Goal: Information Seeking & Learning: Learn about a topic

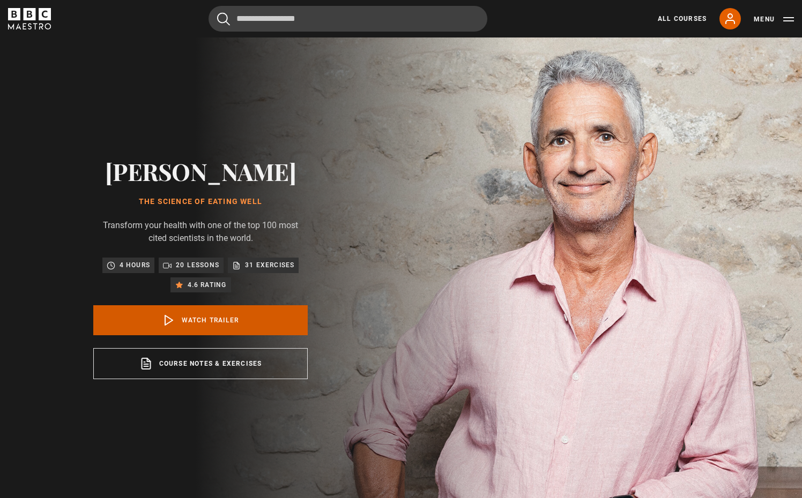
click at [212, 330] on link "Watch Trailer" at bounding box center [200, 320] width 214 height 30
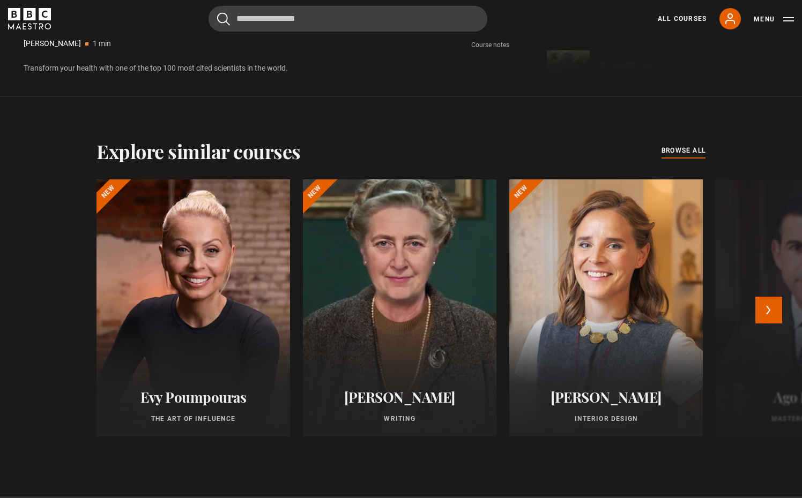
scroll to position [819, 0]
click at [389, 293] on div at bounding box center [399, 307] width 213 height 283
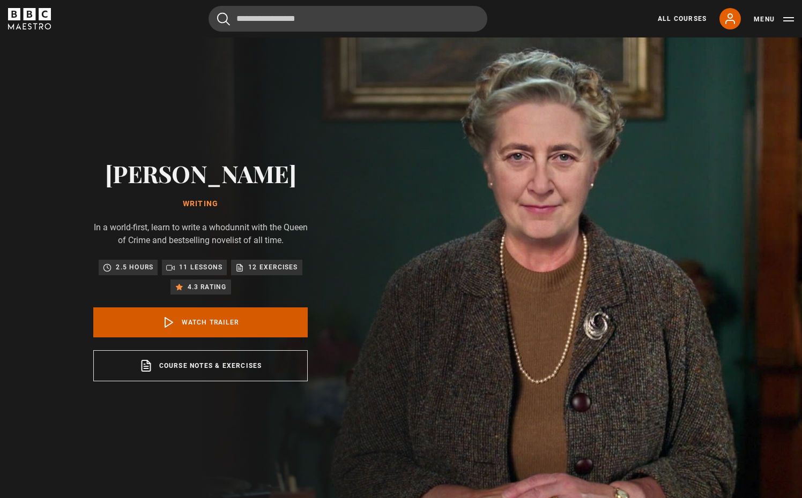
click at [245, 328] on link "Watch Trailer" at bounding box center [200, 323] width 214 height 30
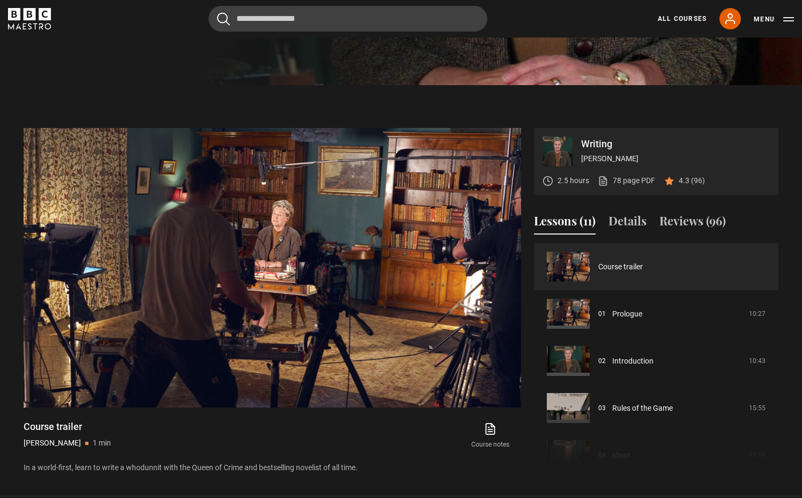
scroll to position [418, 0]
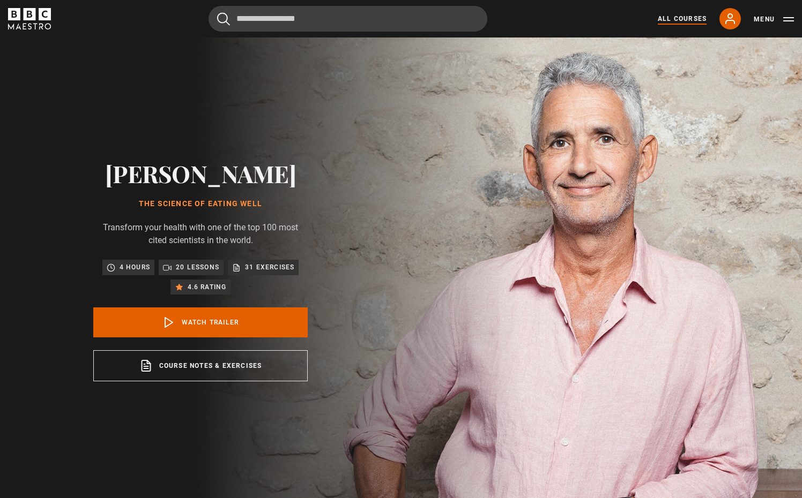
click at [660, 19] on link "All Courses" at bounding box center [681, 19] width 49 height 10
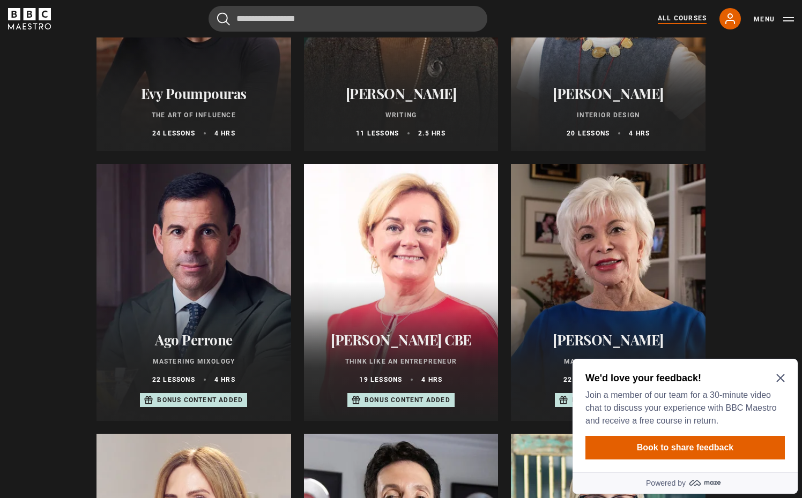
scroll to position [276, 0]
click at [615, 98] on h2 "[PERSON_NAME]" at bounding box center [607, 93] width 169 height 17
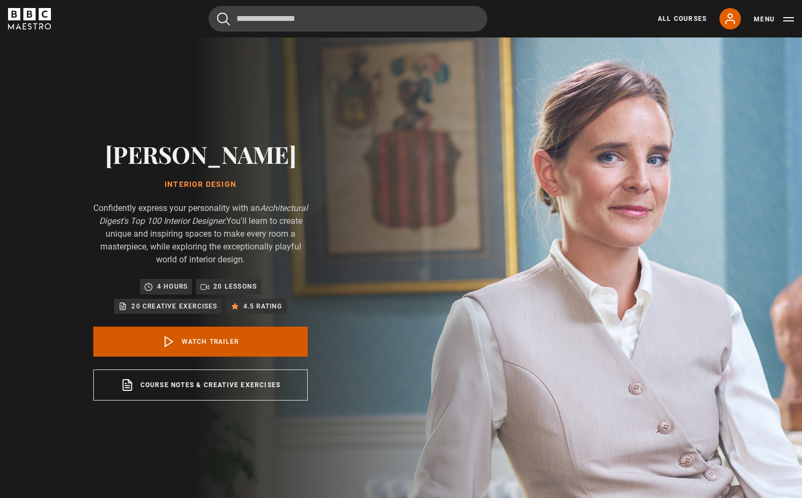
click at [219, 347] on link "Watch Trailer" at bounding box center [200, 342] width 214 height 30
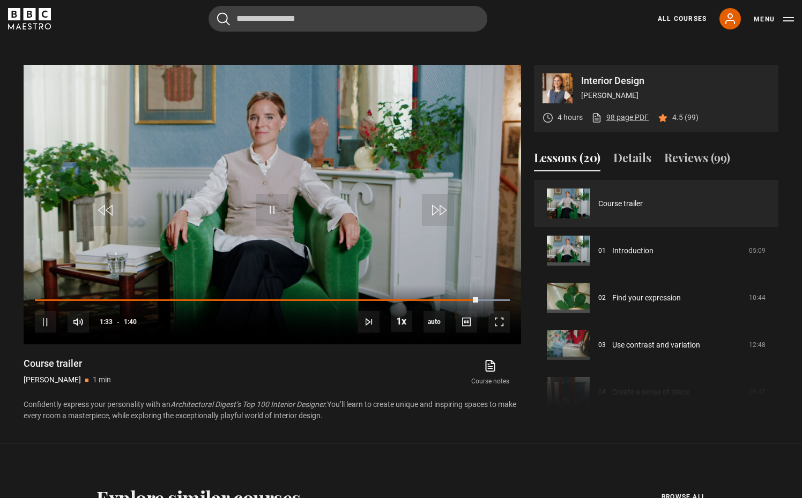
scroll to position [481, 0]
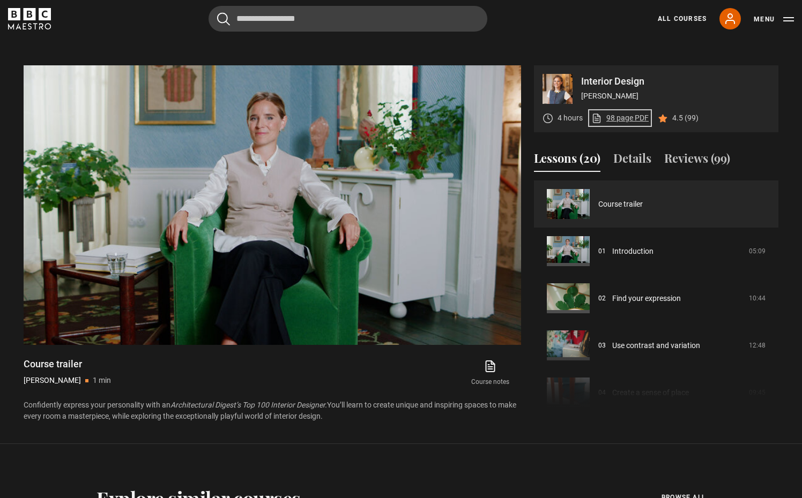
click at [619, 119] on link "98 page PDF (opens in new tab)" at bounding box center [619, 118] width 57 height 11
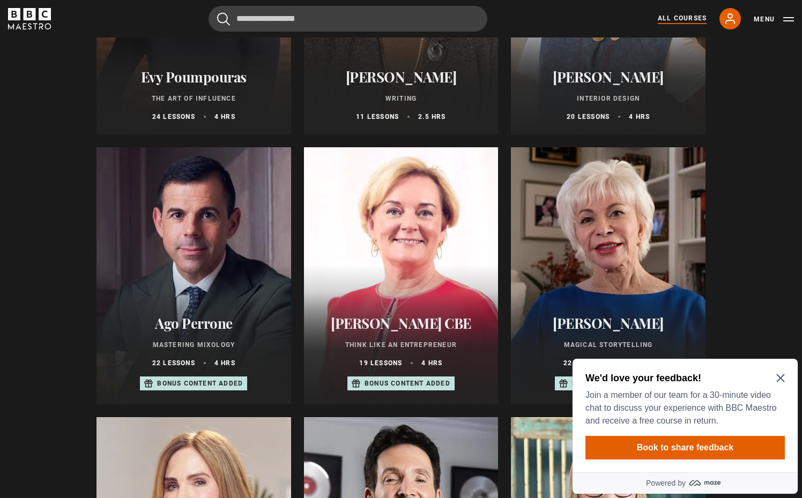
scroll to position [303, 0]
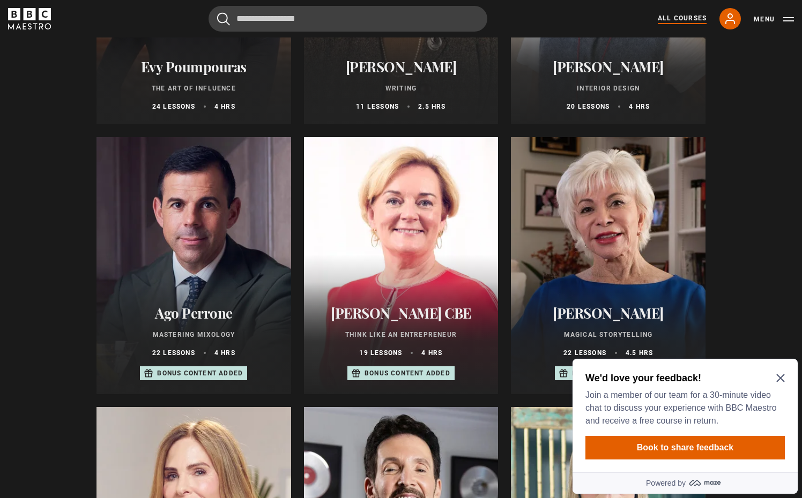
click at [780, 379] on icon "Close Maze Prompt" at bounding box center [780, 379] width 8 height 8
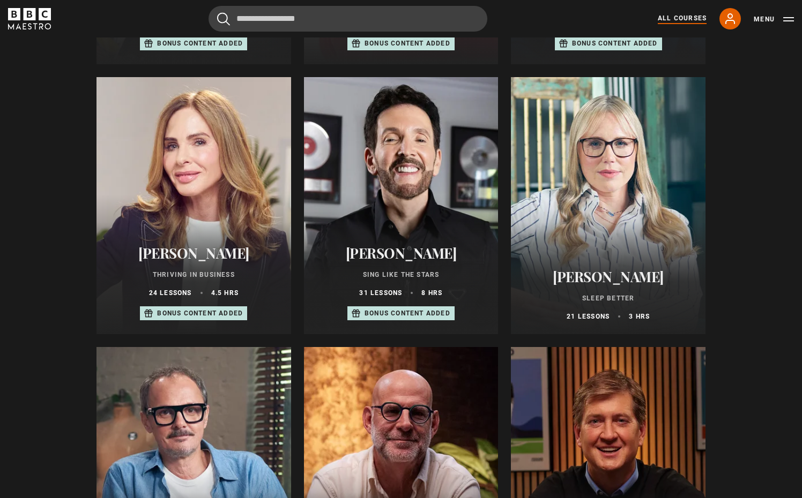
scroll to position [633, 0]
click at [409, 279] on p "Sing Like the Stars" at bounding box center [401, 274] width 169 height 10
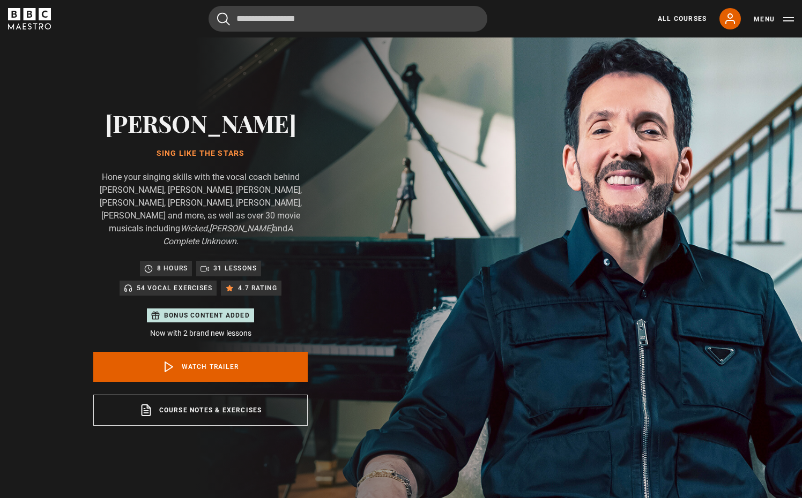
scroll to position [16, 0]
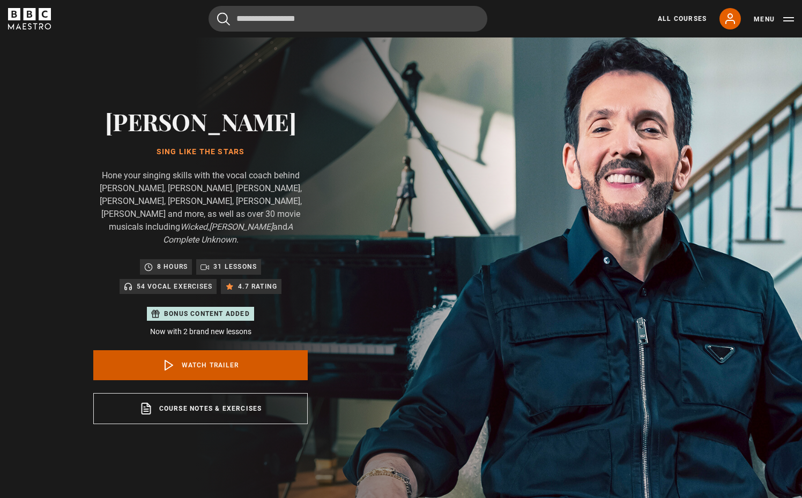
click at [214, 350] on link "Watch Trailer" at bounding box center [200, 365] width 214 height 30
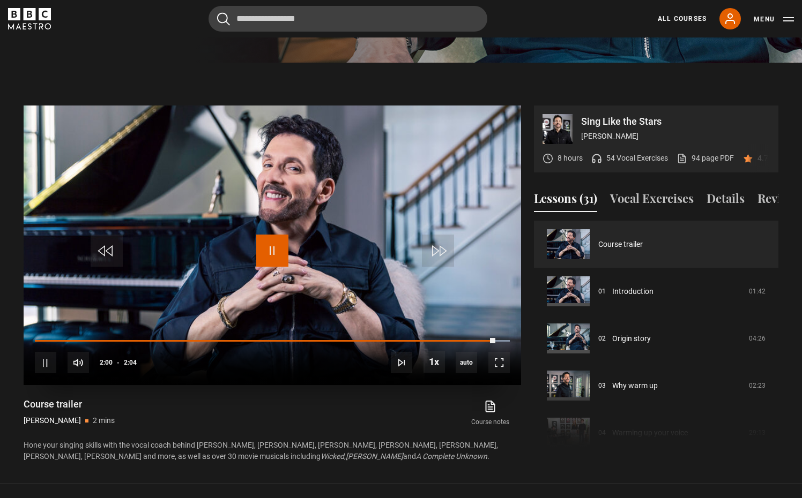
click at [273, 236] on span "Video Player" at bounding box center [272, 251] width 32 height 32
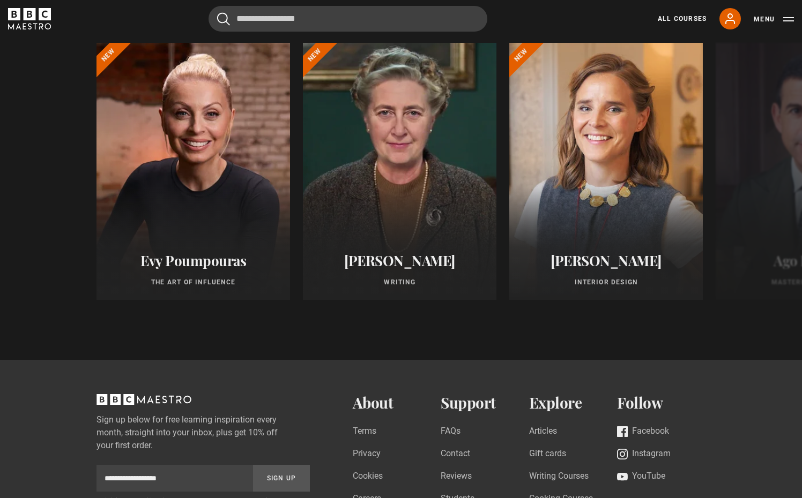
scroll to position [939, 0]
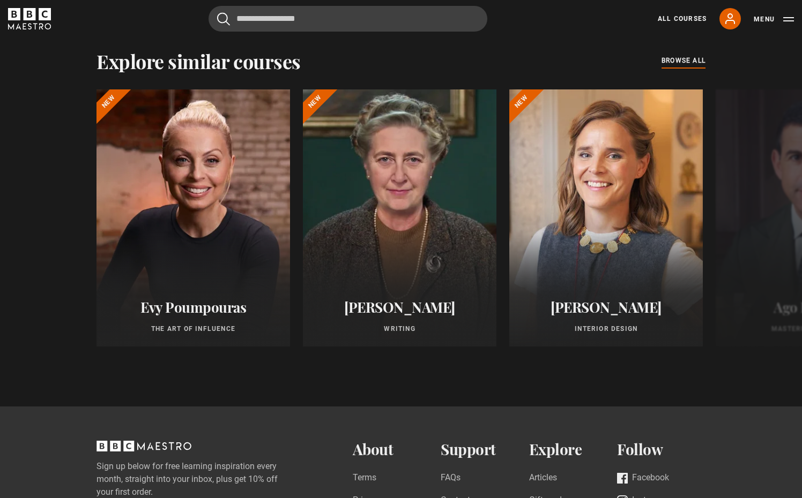
scroll to position [854, 0]
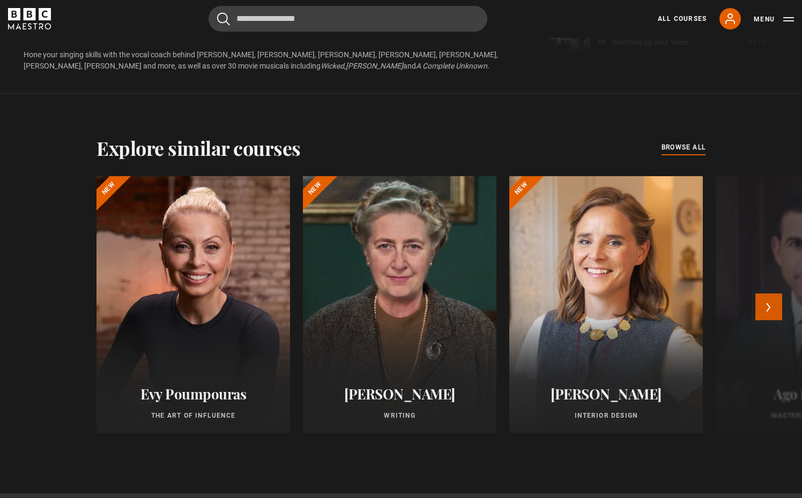
click at [762, 295] on button "Next" at bounding box center [768, 307] width 27 height 27
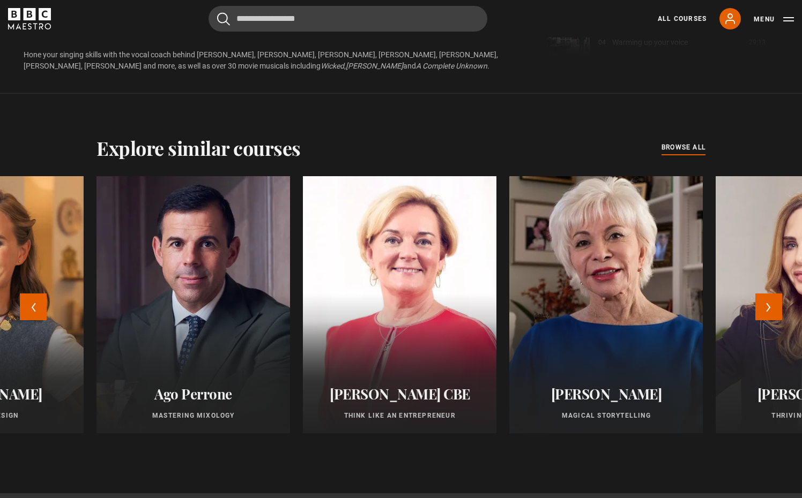
click at [600, 325] on div at bounding box center [605, 304] width 213 height 283
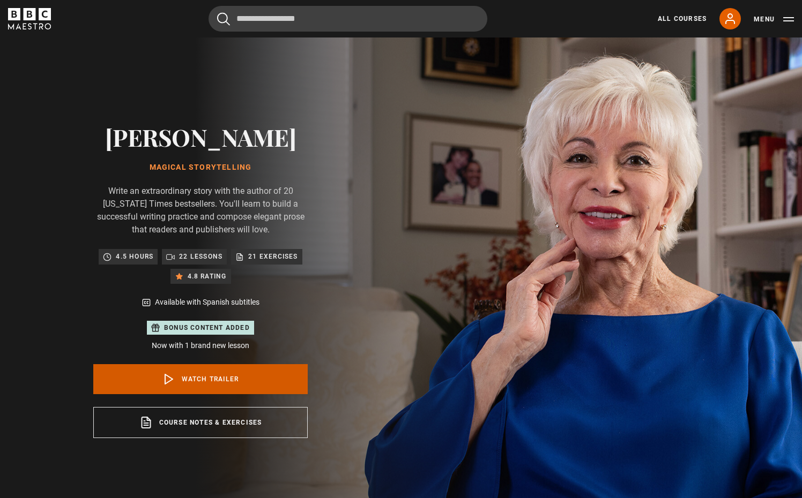
click at [205, 379] on link "Watch Trailer" at bounding box center [200, 379] width 214 height 30
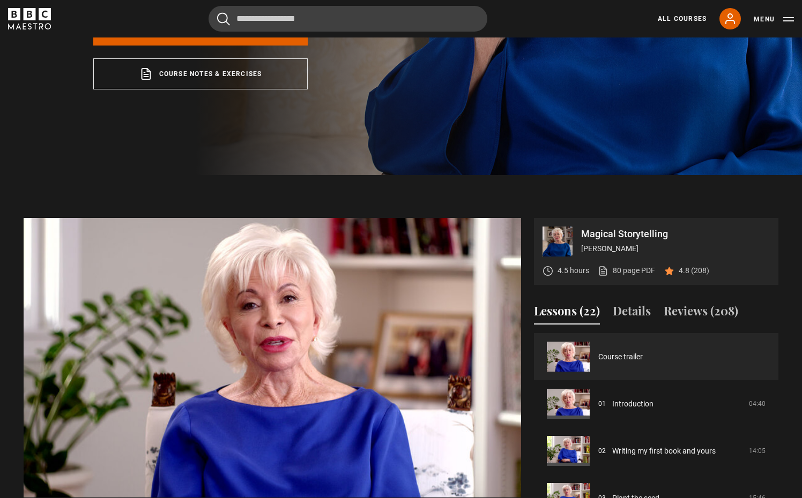
scroll to position [347, 0]
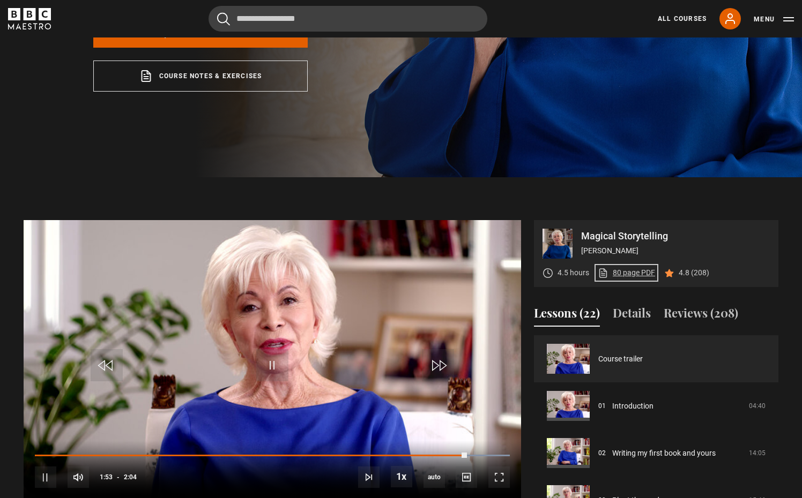
click at [615, 271] on link "80 page PDF (opens in new tab)" at bounding box center [625, 272] width 57 height 11
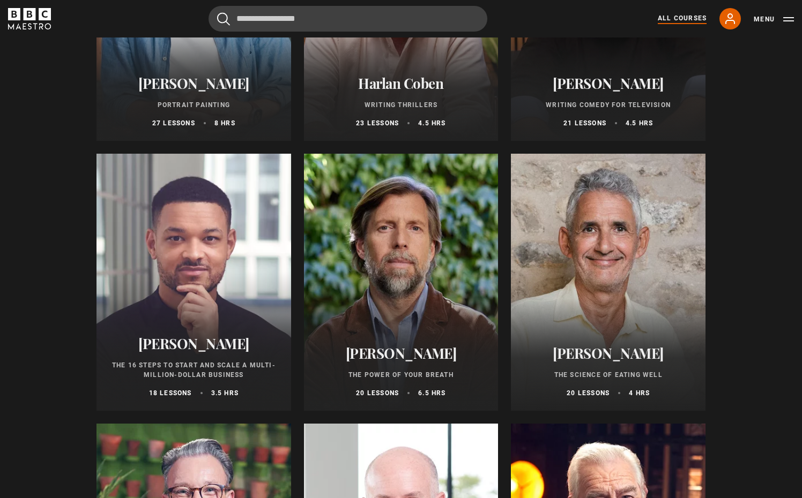
scroll to position [1096, 0]
click at [195, 308] on div at bounding box center [193, 282] width 194 height 257
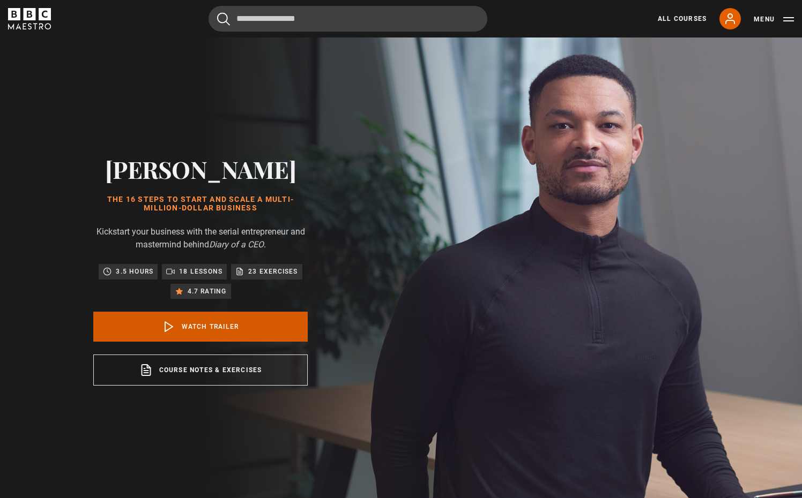
click at [204, 331] on link "Watch Trailer" at bounding box center [200, 327] width 214 height 30
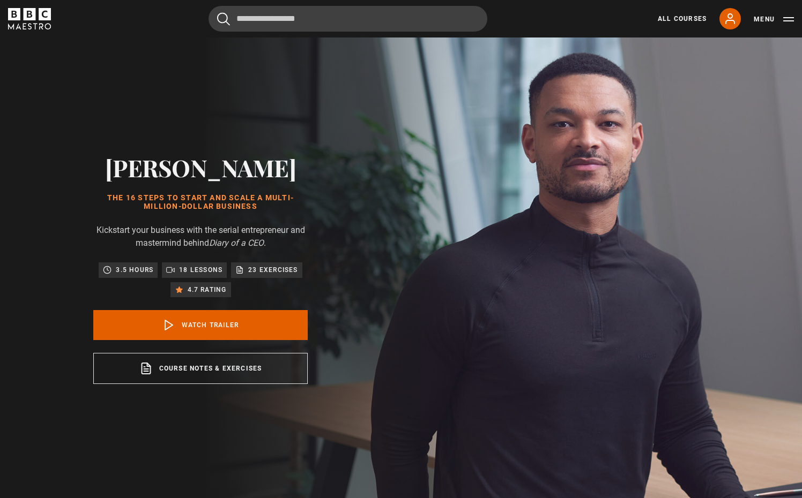
scroll to position [2, 0]
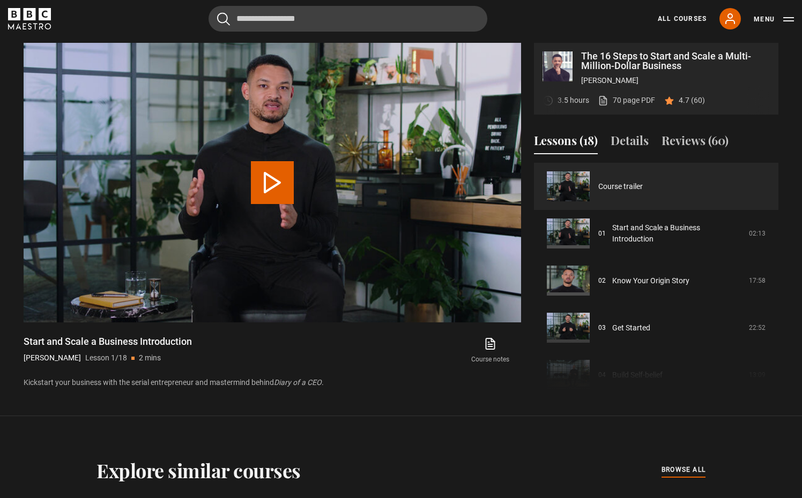
scroll to position [2, 0]
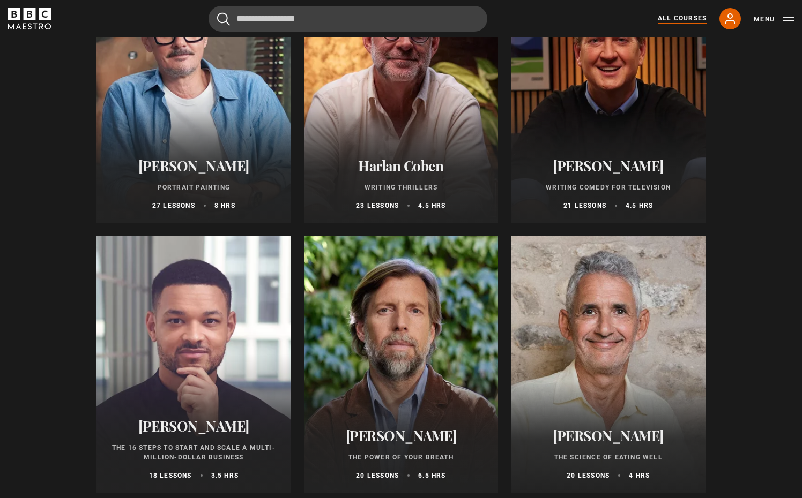
scroll to position [905, 0]
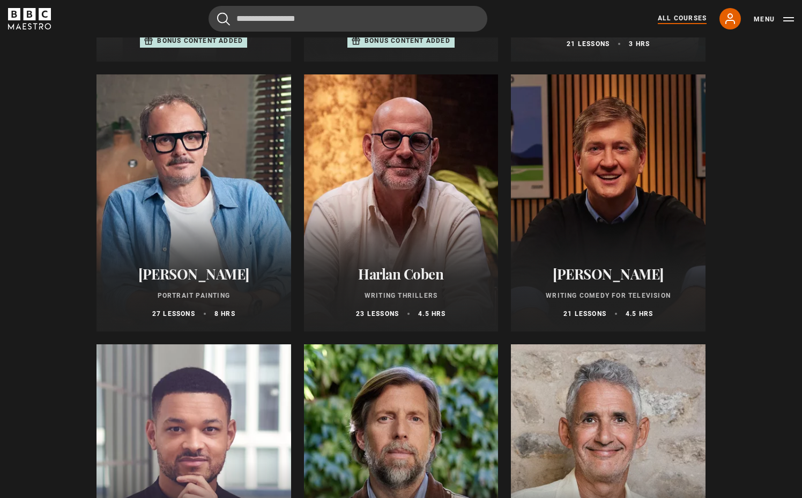
click at [622, 275] on h2 "[PERSON_NAME]" at bounding box center [607, 274] width 169 height 17
click at [603, 299] on p "Writing Comedy for Television" at bounding box center [607, 296] width 169 height 10
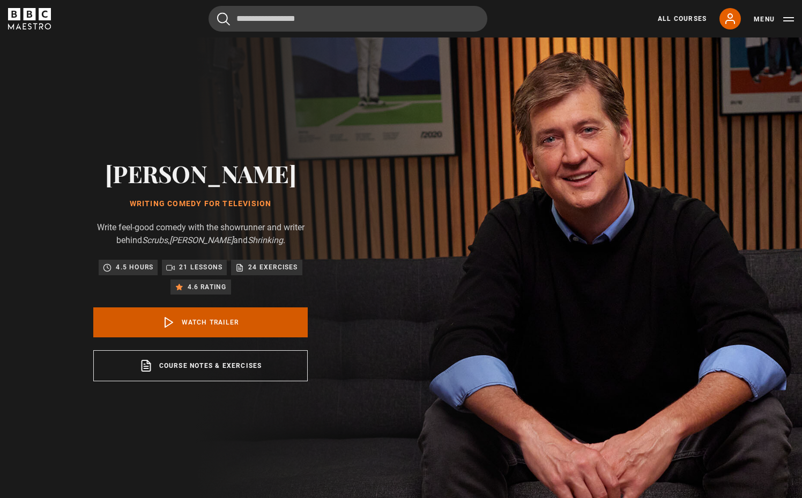
click at [214, 323] on link "Watch Trailer" at bounding box center [200, 323] width 214 height 30
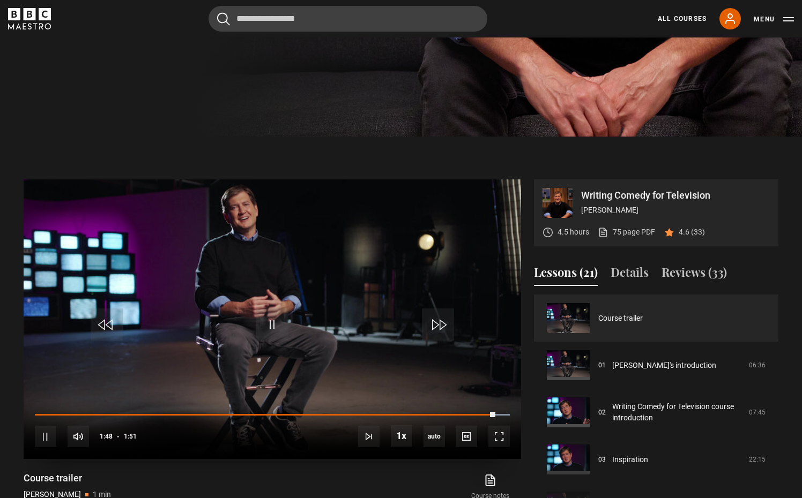
scroll to position [367, 0]
